Goal: Task Accomplishment & Management: Manage account settings

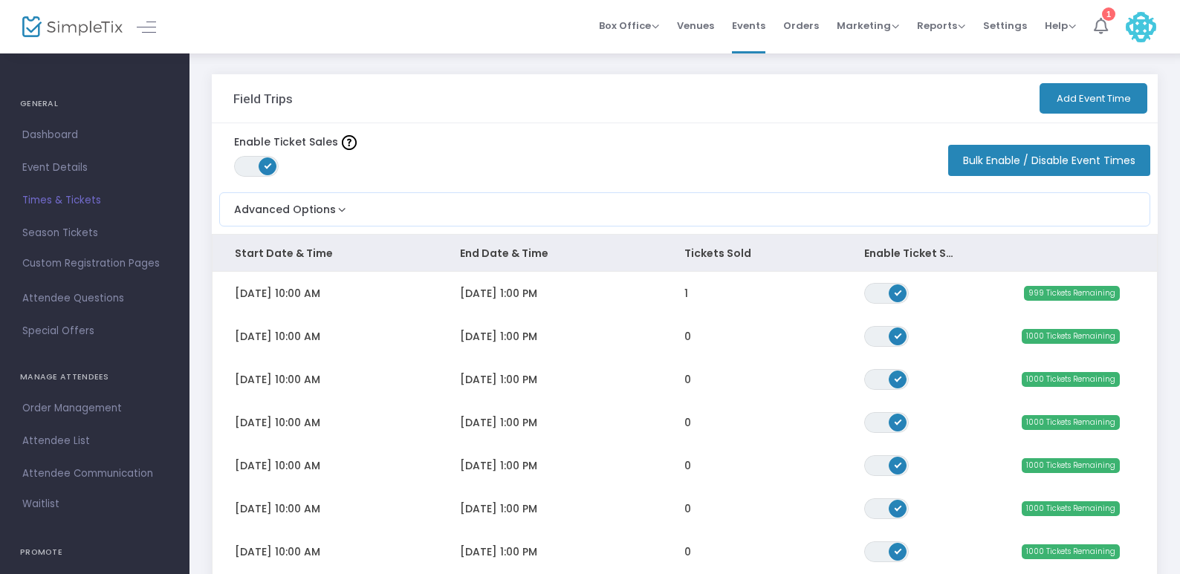
click at [1102, 19] on icon at bounding box center [1101, 26] width 14 height 16
click at [61, 138] on span "Dashboard" at bounding box center [94, 135] width 145 height 19
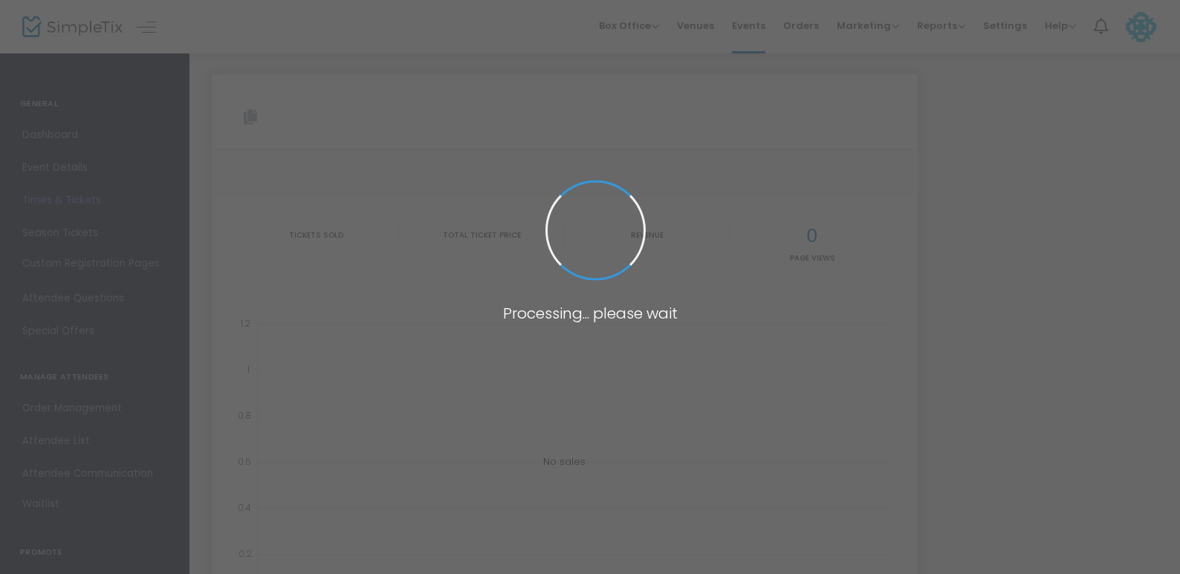
type input "[URL][DOMAIN_NAME]"
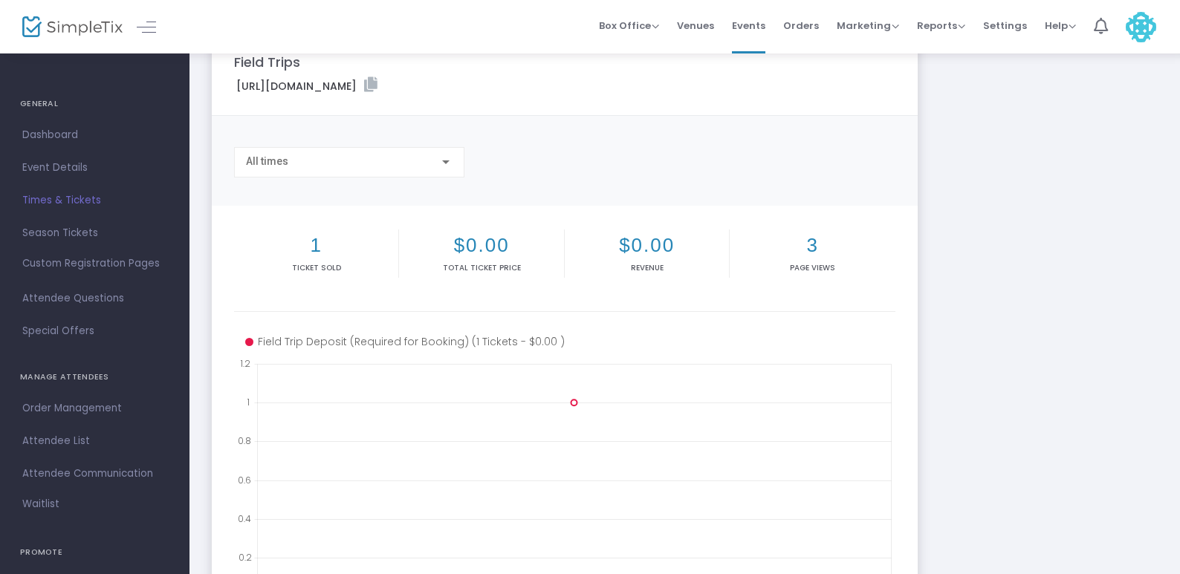
scroll to position [41, 0]
click at [377, 80] on icon at bounding box center [370, 82] width 13 height 15
click at [70, 207] on span "Times & Tickets" at bounding box center [94, 200] width 145 height 19
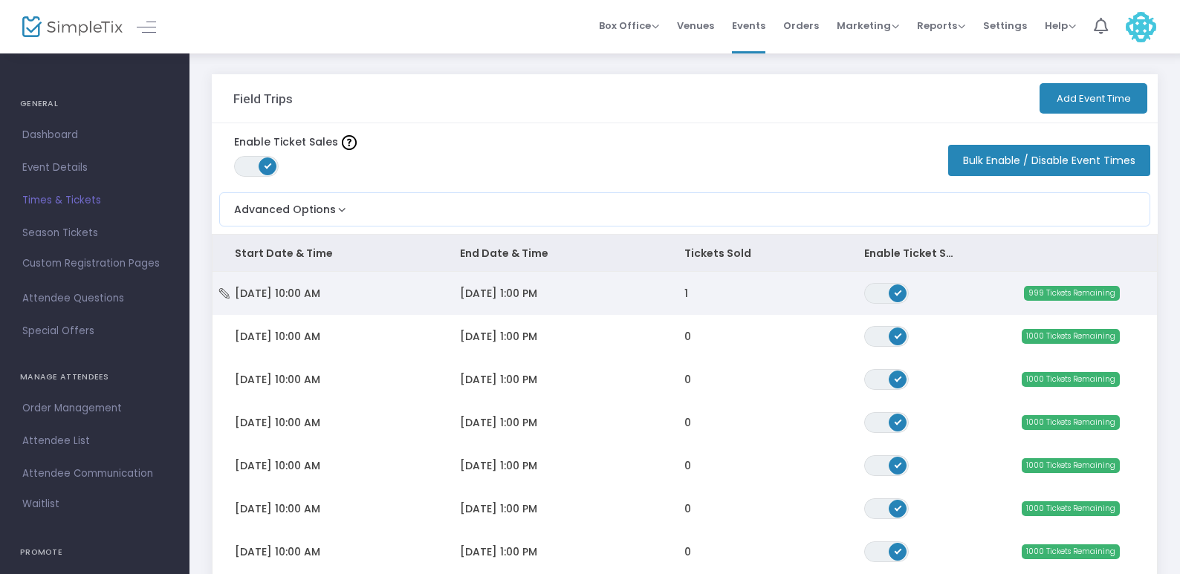
click at [612, 285] on td "[DATE] 1:00 PM" at bounding box center [550, 293] width 225 height 43
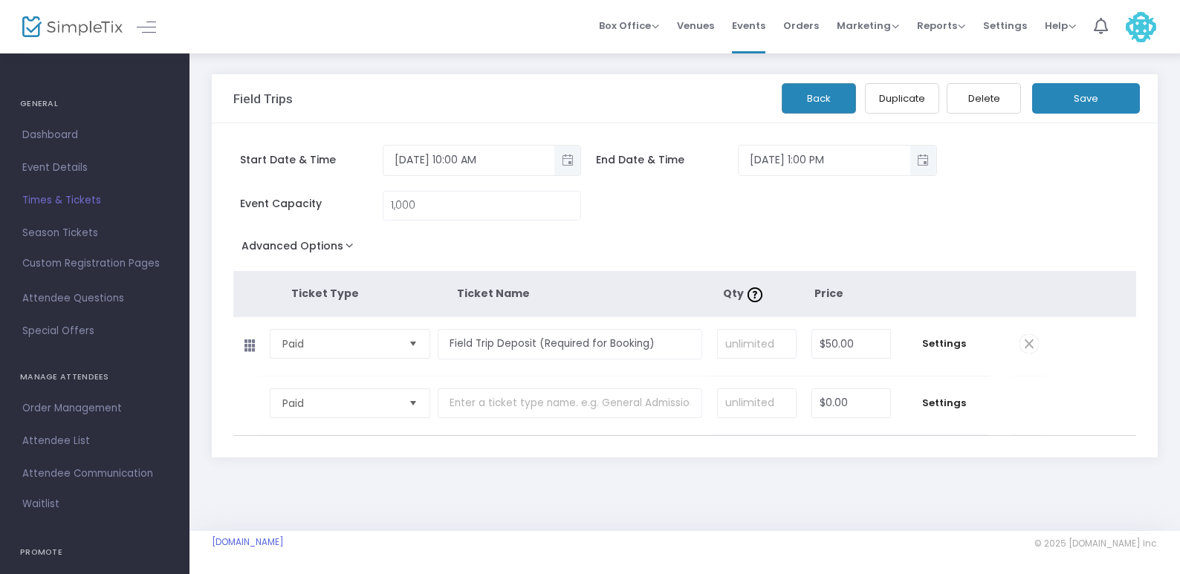
scroll to position [1, 0]
click at [67, 254] on link "Custom Registration Pages" at bounding box center [94, 266] width 189 height 33
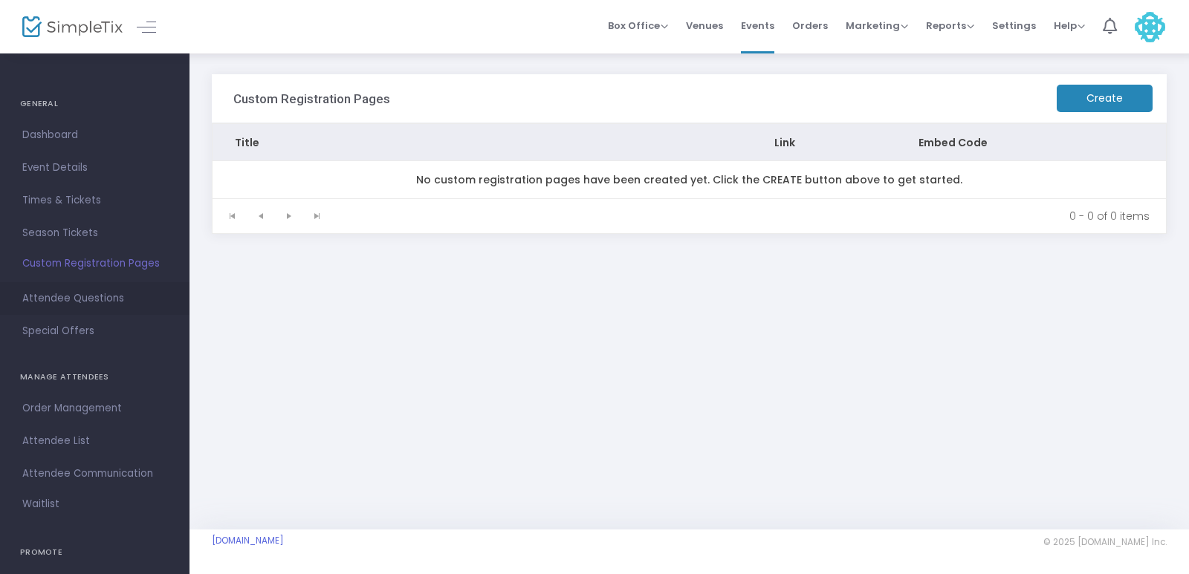
click at [124, 304] on span "Attendee Questions" at bounding box center [94, 298] width 145 height 19
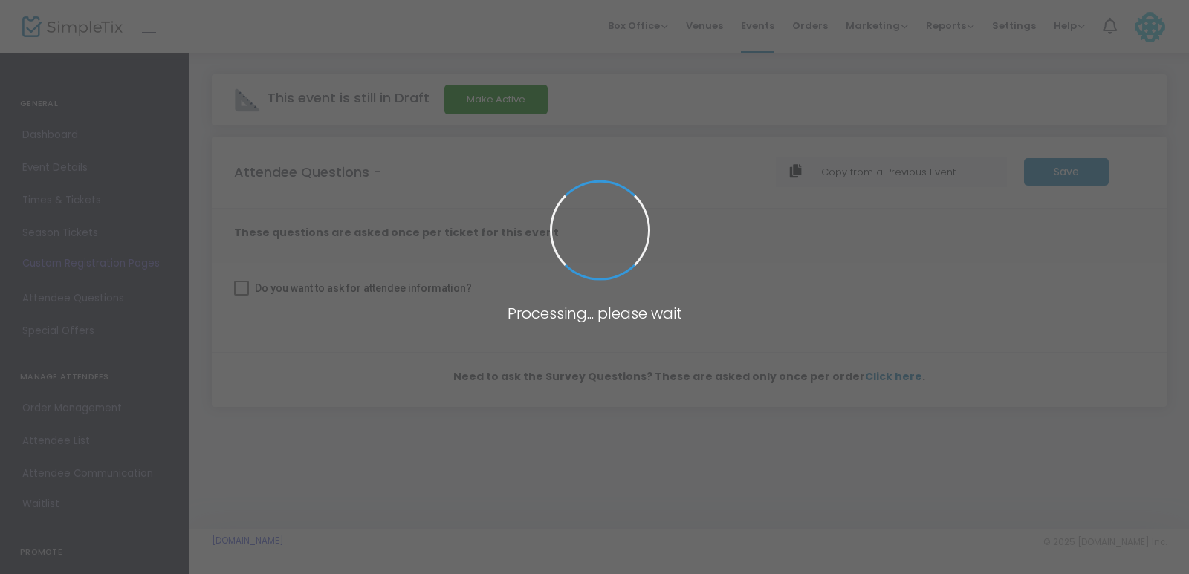
checkbox input "true"
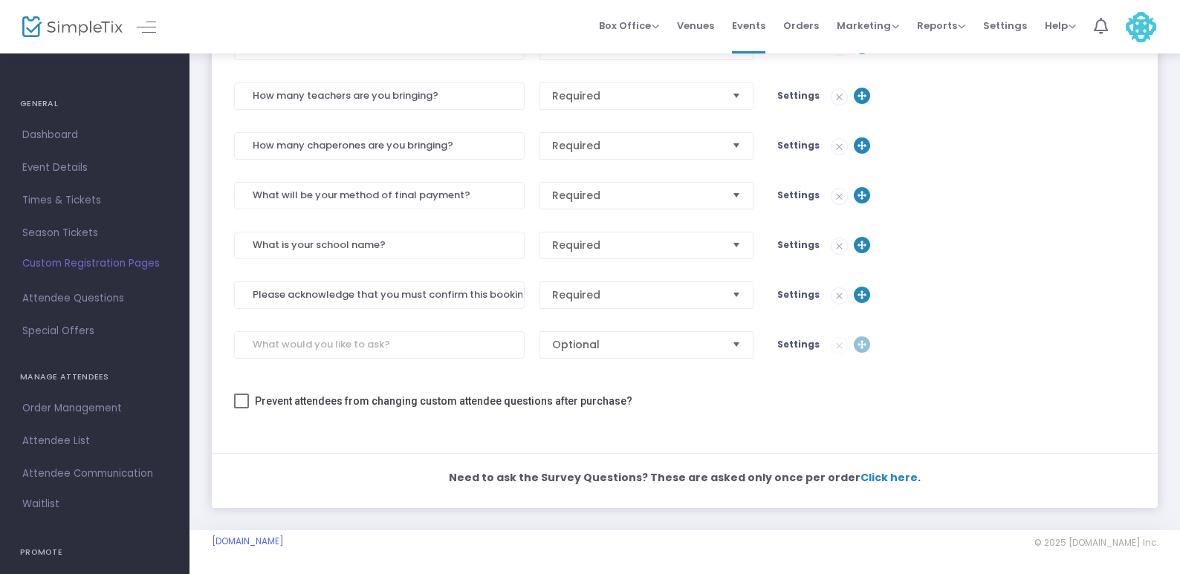
scroll to position [424, 0]
click at [872, 482] on span "Click here" at bounding box center [888, 477] width 57 height 15
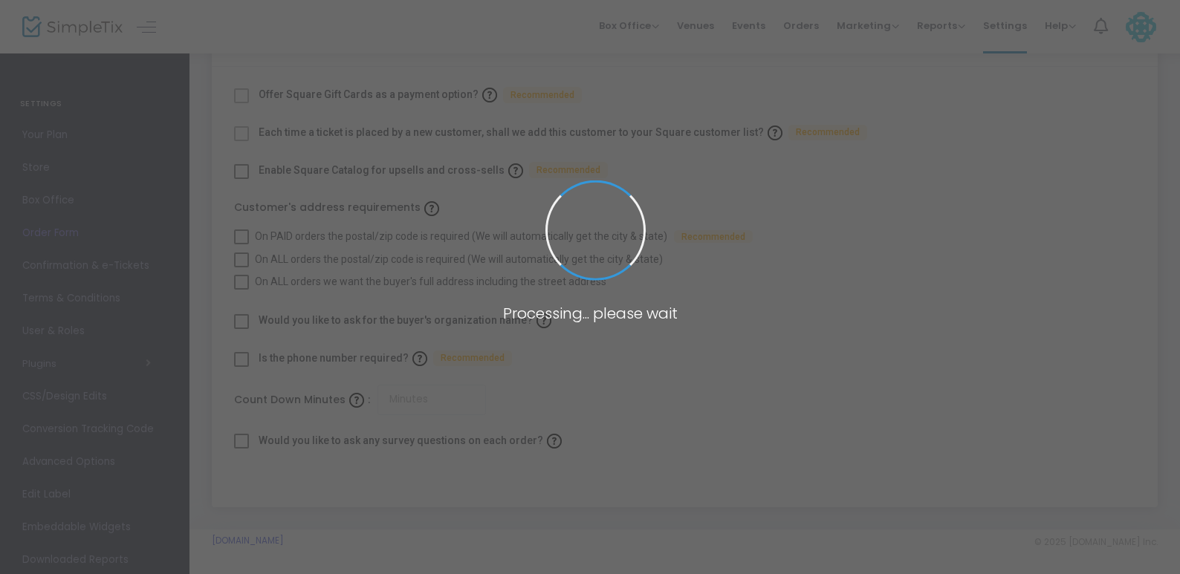
checkbox input "true"
type input "45"
checkbox input "true"
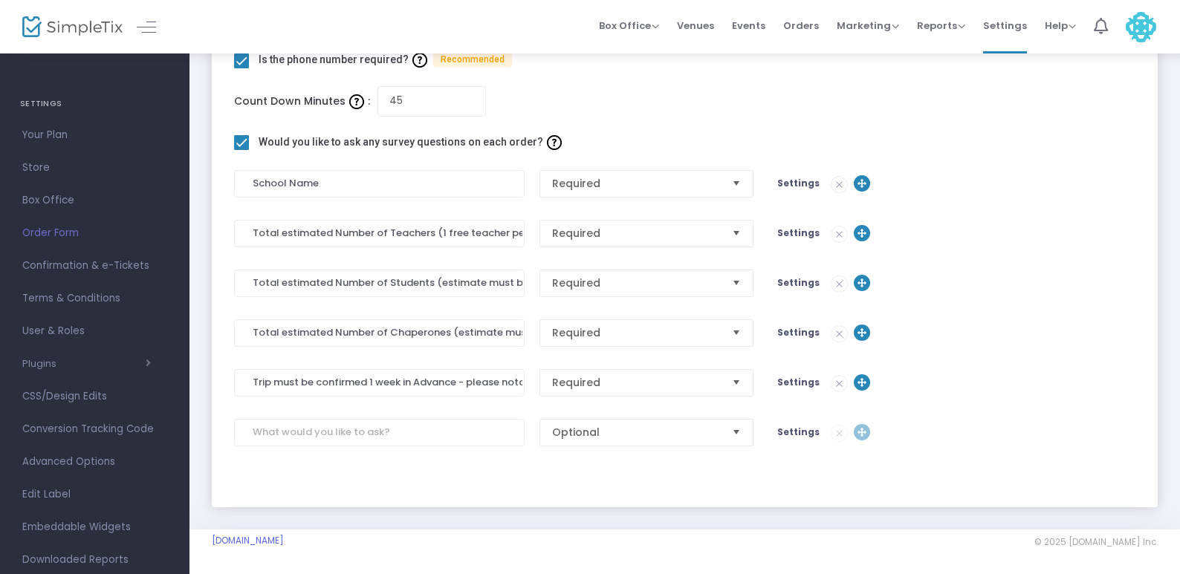
click at [838, 181] on img at bounding box center [840, 185] width 16 height 16
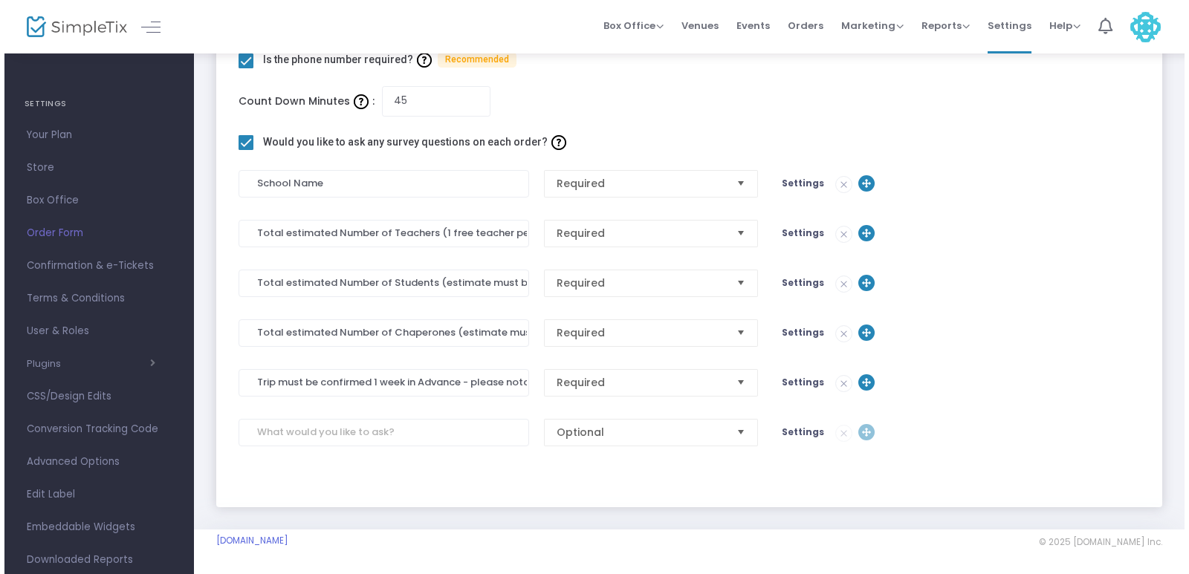
scroll to position [0, 0]
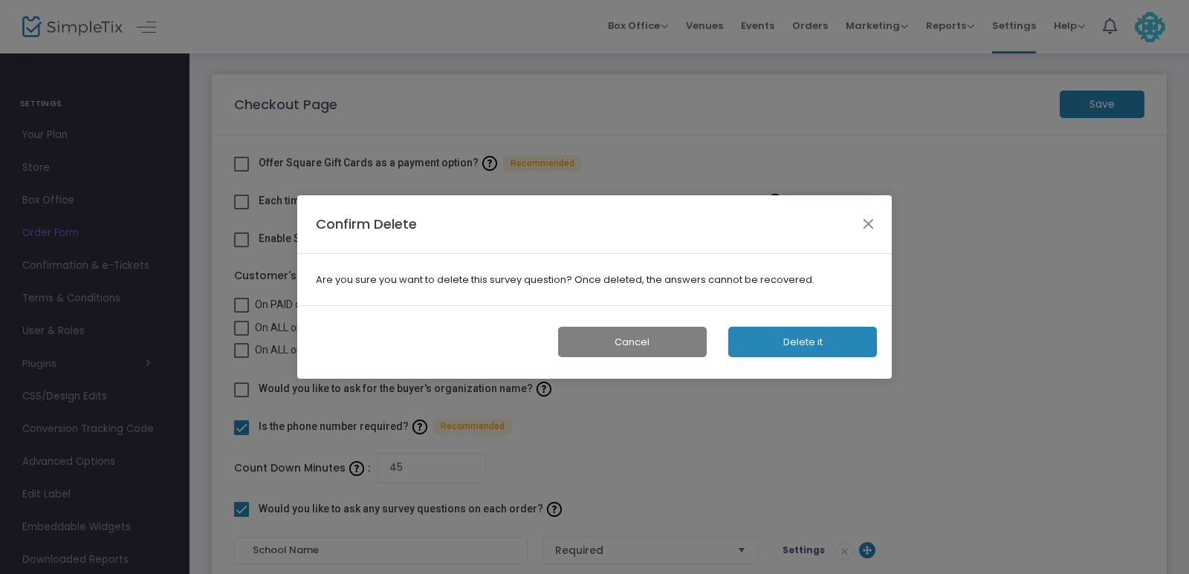
click at [776, 343] on button "Delete it" at bounding box center [802, 342] width 149 height 30
